Goal: Transaction & Acquisition: Obtain resource

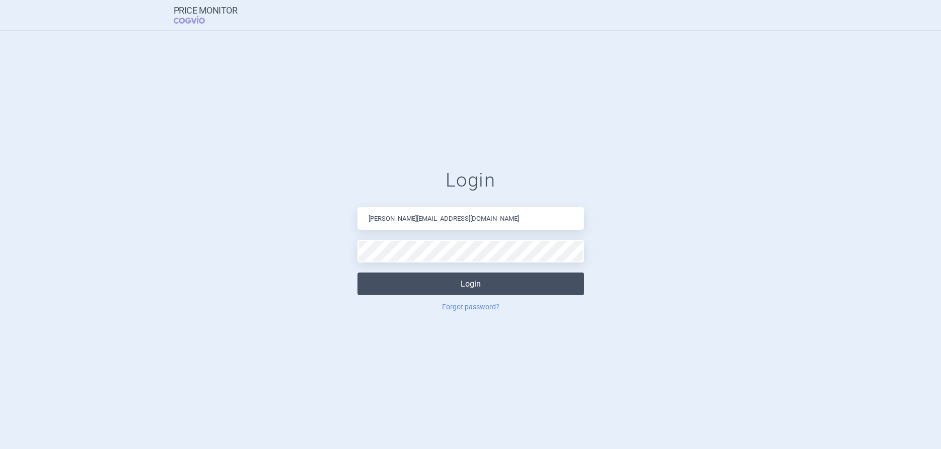
click at [483, 287] on button "Login" at bounding box center [470, 284] width 226 height 23
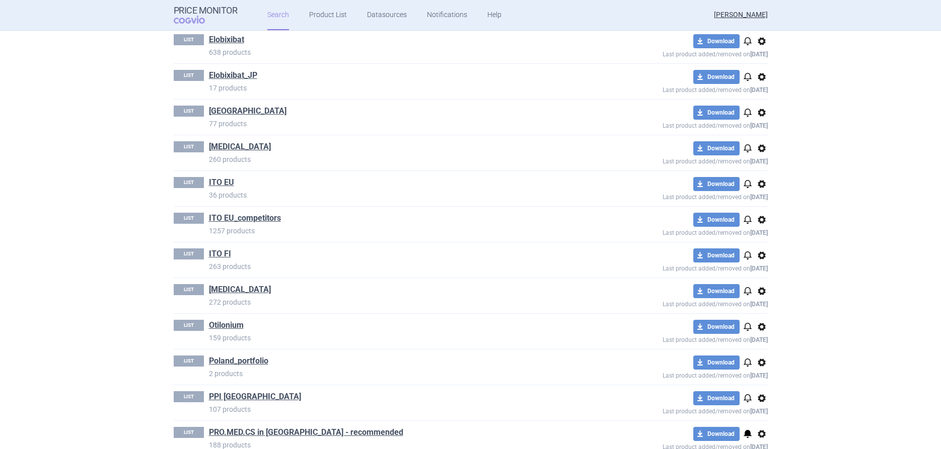
scroll to position [1319, 0]
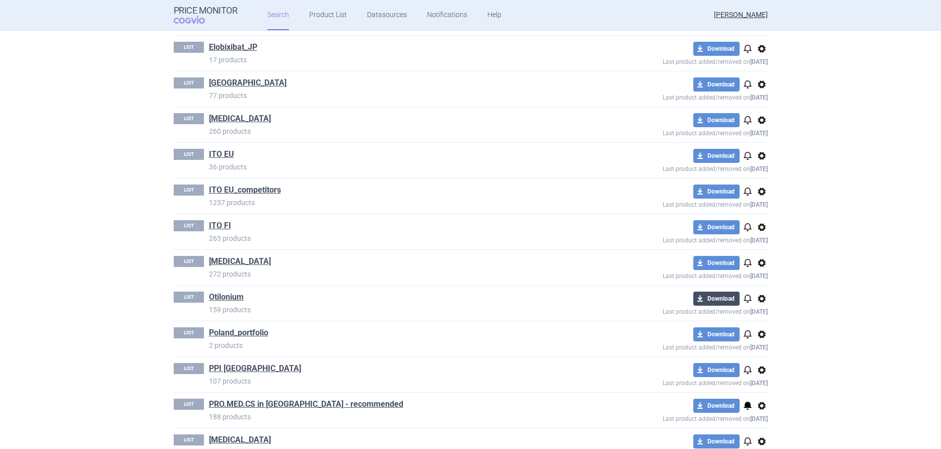
click at [722, 298] on button "download Download" at bounding box center [716, 299] width 46 height 14
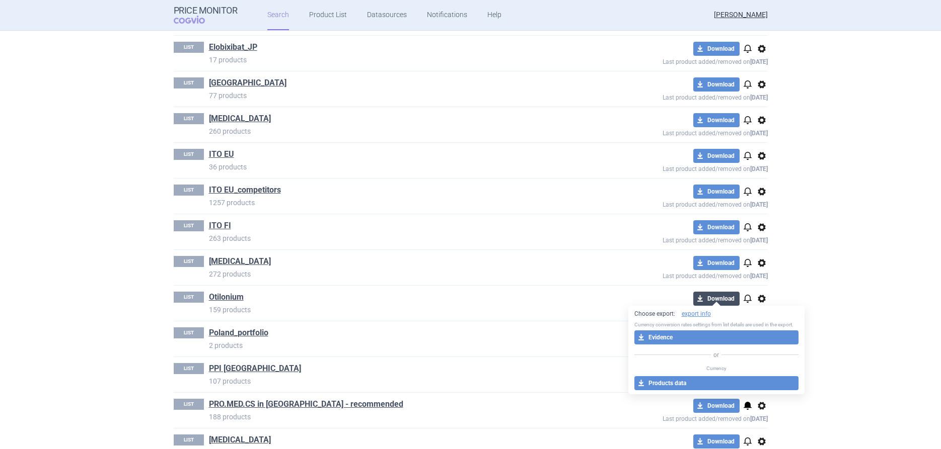
select select "EUR"
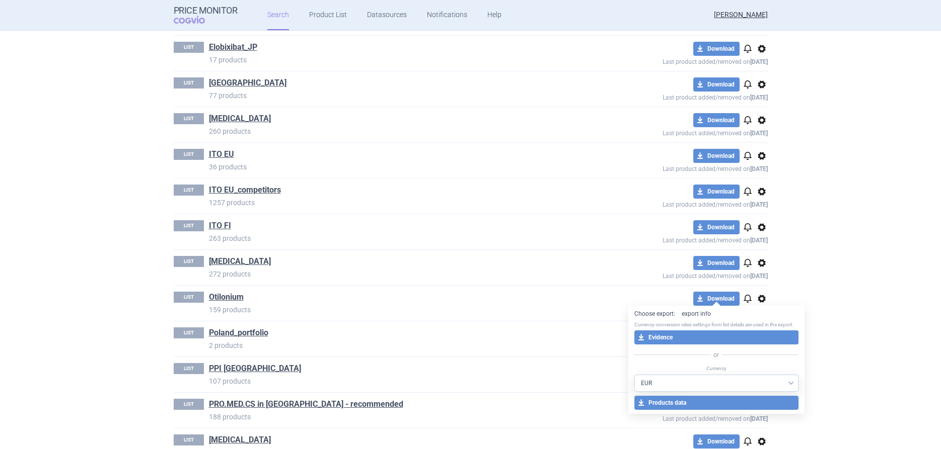
click at [703, 314] on link "export info" at bounding box center [695, 314] width 29 height 9
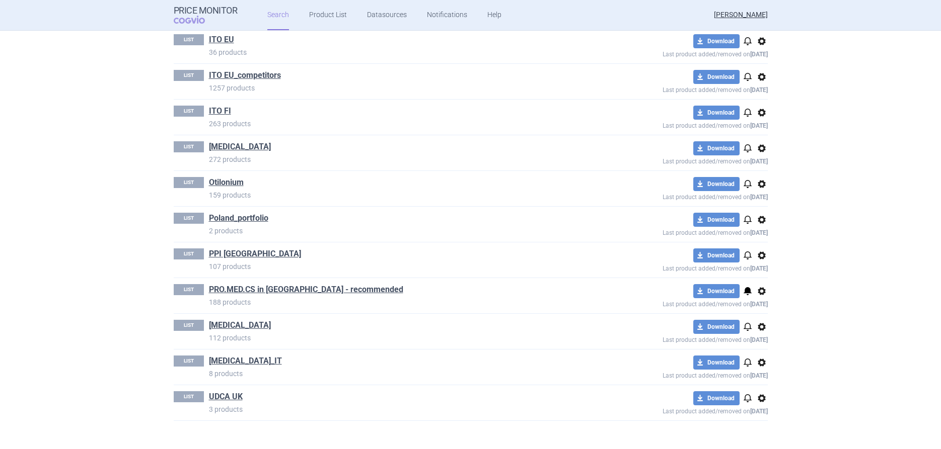
scroll to position [1436, 0]
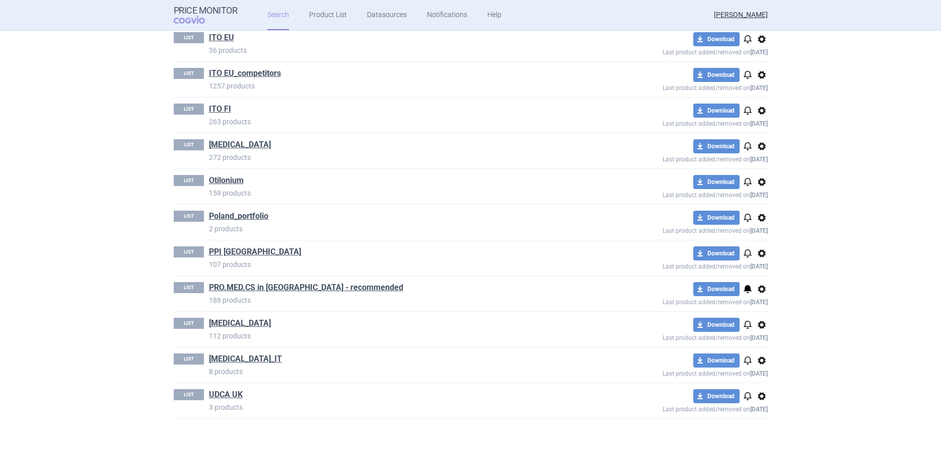
click at [760, 147] on span "options" at bounding box center [761, 146] width 12 height 12
click at [226, 142] on link "[MEDICAL_DATA]" at bounding box center [240, 144] width 62 height 11
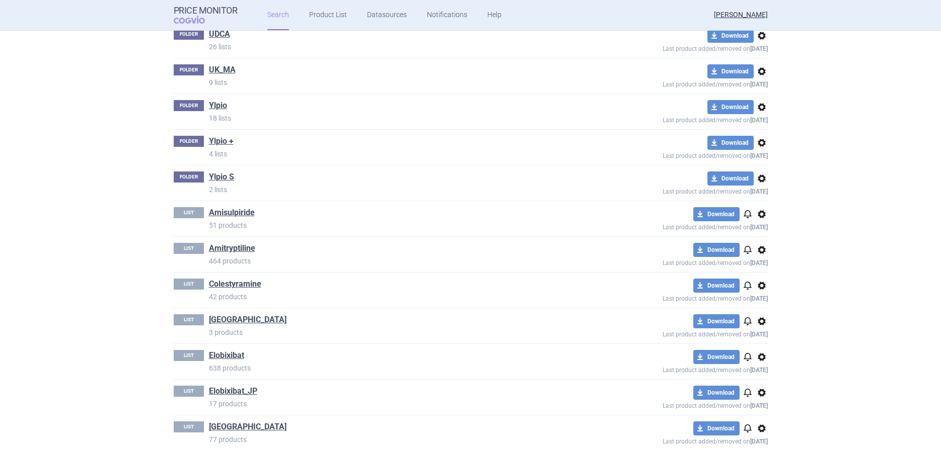
scroll to position [1319, 0]
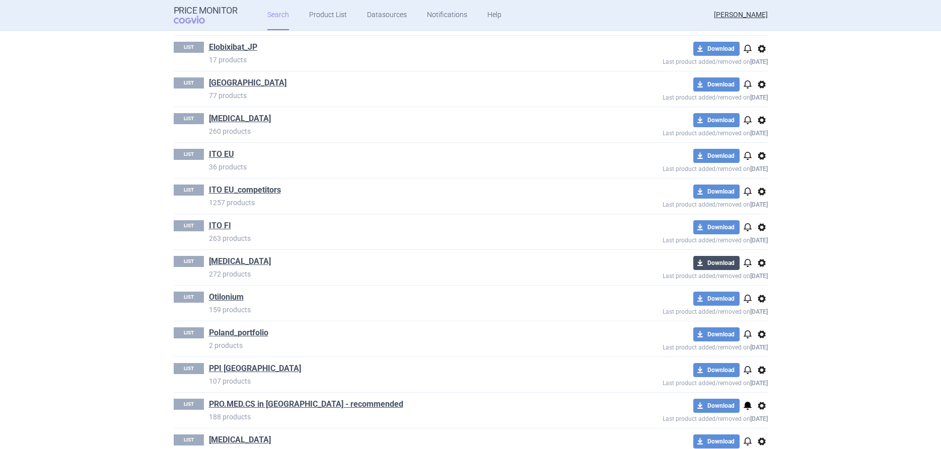
click at [718, 265] on button "download Download" at bounding box center [716, 263] width 46 height 14
select select "EUR"
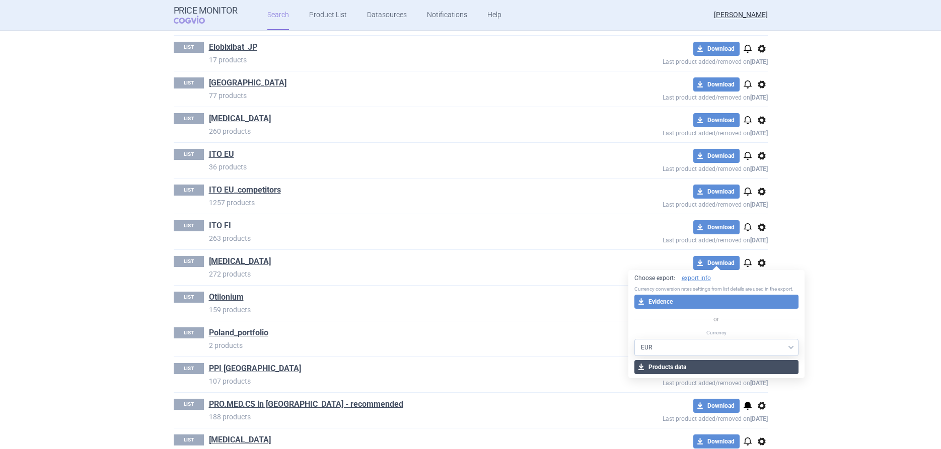
click at [686, 366] on button "download Products data" at bounding box center [716, 367] width 165 height 14
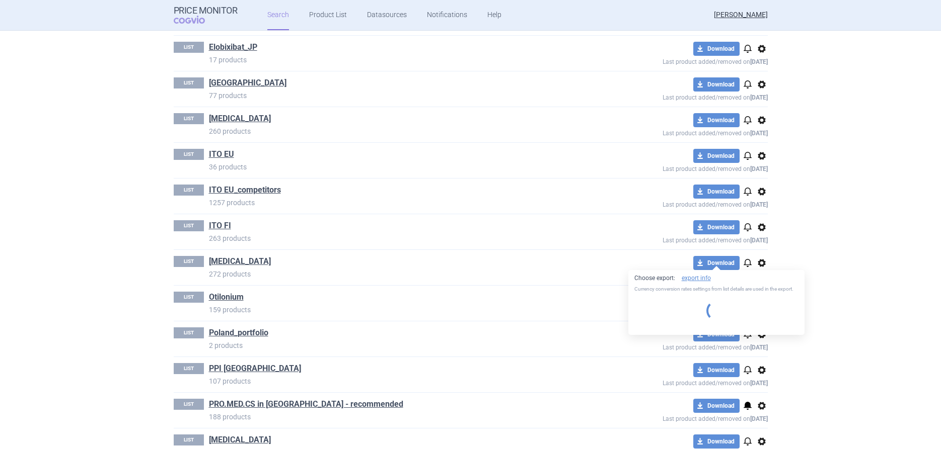
select select "EUR"
